Goal: Task Accomplishment & Management: Use online tool/utility

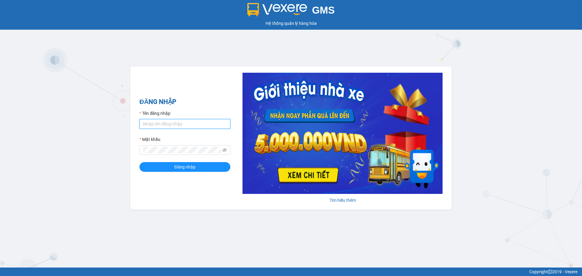
click at [163, 120] on input "Tên đăng nhập" at bounding box center [184, 124] width 91 height 10
type input "minhquy.thoidai"
click at [172, 146] on span at bounding box center [184, 150] width 91 height 10
click at [175, 165] on span "Đăng nhập" at bounding box center [184, 167] width 21 height 7
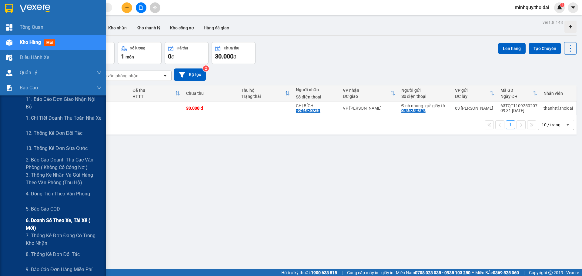
click at [68, 220] on span "6. Doanh số theo xe, tài xế ( mới)" at bounding box center [64, 224] width 76 height 15
